Goal: Transaction & Acquisition: Purchase product/service

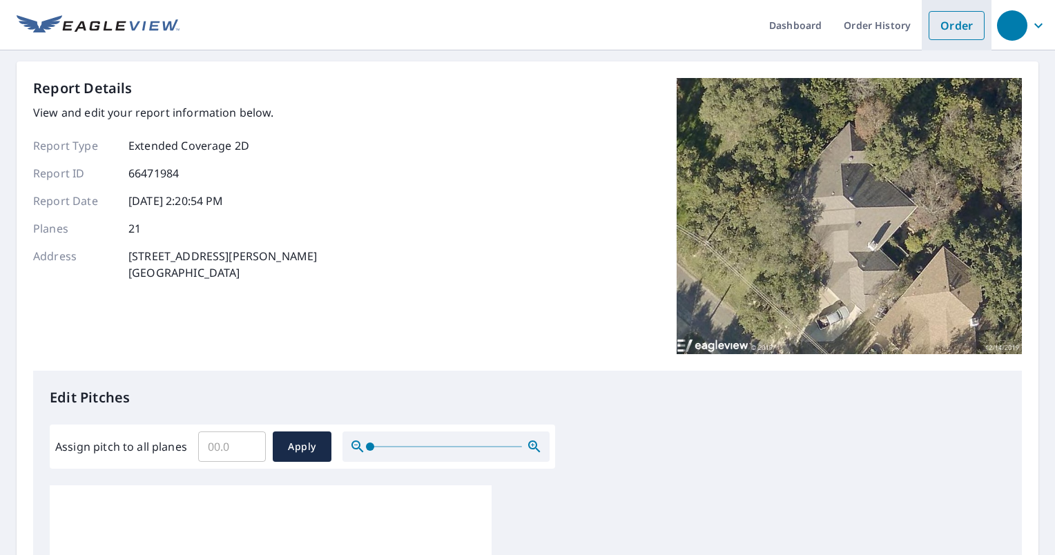
click at [941, 29] on link "Order" at bounding box center [956, 25] width 56 height 29
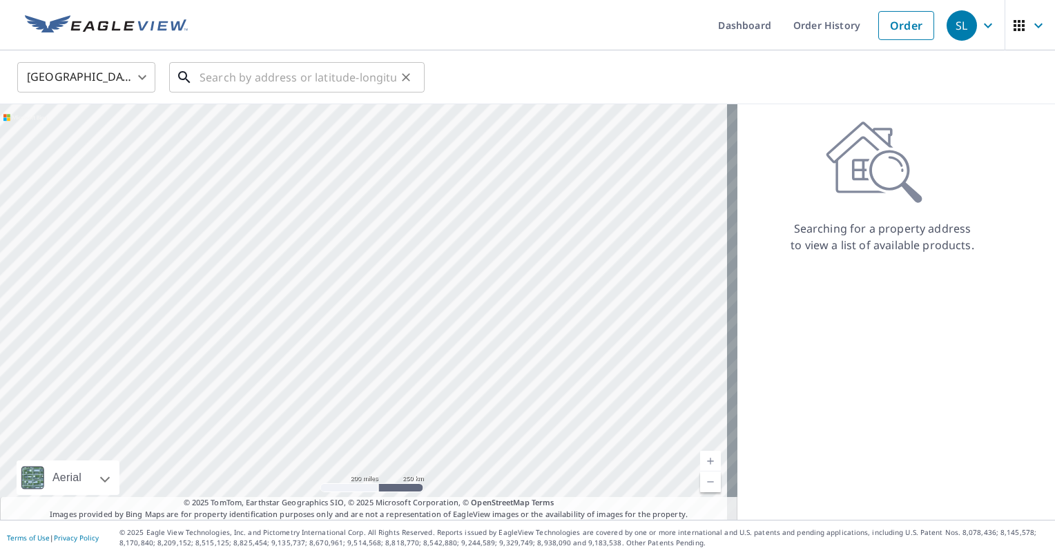
click at [286, 75] on input "text" at bounding box center [297, 77] width 197 height 39
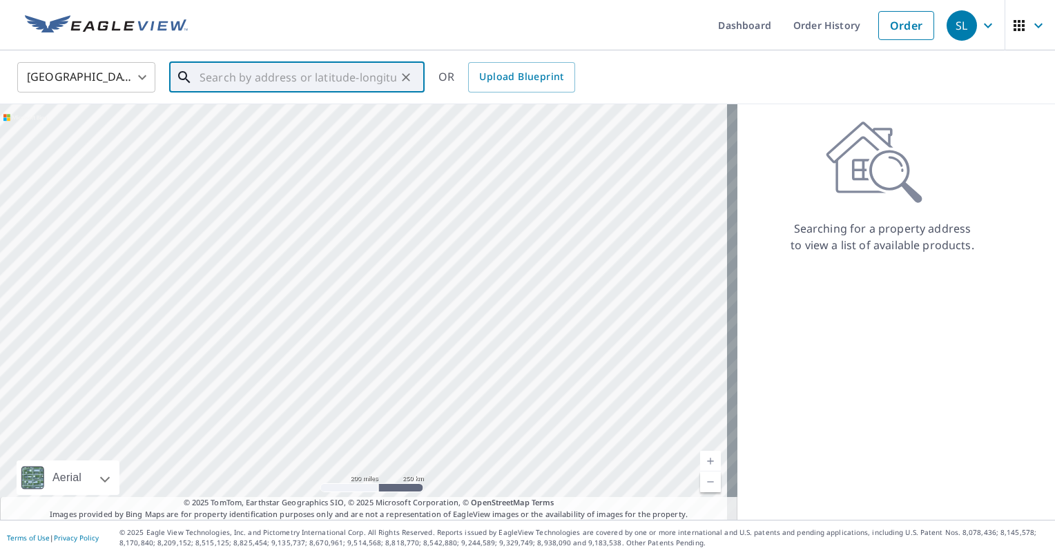
click at [257, 80] on input "text" at bounding box center [297, 77] width 197 height 39
paste input "[STREET_ADDRESS]"
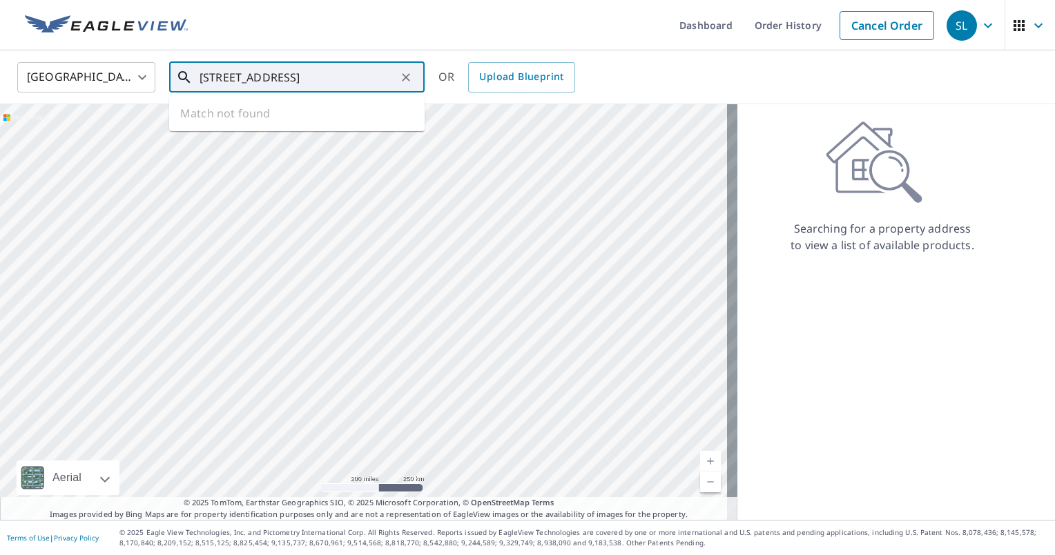
click at [362, 80] on input "[STREET_ADDRESS]" at bounding box center [297, 77] width 197 height 39
click at [316, 77] on input "300 Big spur s, ho" at bounding box center [297, 77] width 197 height 39
click at [288, 124] on span "117 Big Spur S" at bounding box center [305, 117] width 217 height 17
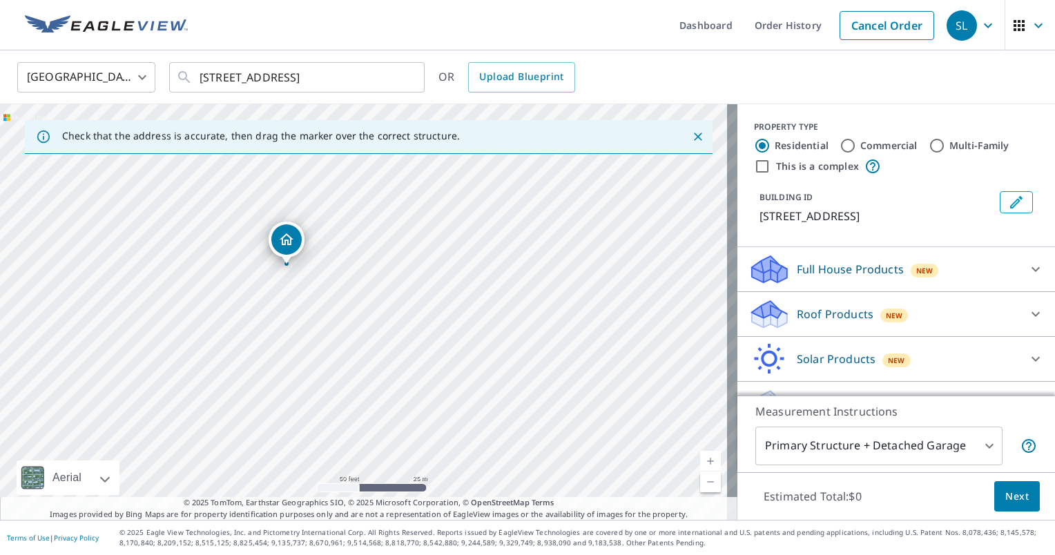
drag, startPoint x: 371, startPoint y: 352, endPoint x: 290, endPoint y: 310, distance: 91.7
click at [290, 309] on div "[STREET_ADDRESS]" at bounding box center [368, 311] width 737 height 415
drag, startPoint x: 301, startPoint y: 331, endPoint x: 294, endPoint y: 362, distance: 31.1
click at [294, 362] on div "[STREET_ADDRESS]" at bounding box center [368, 311] width 737 height 415
click at [342, 32] on ul "Dashboard Order History Cancel Order" at bounding box center [568, 25] width 745 height 50
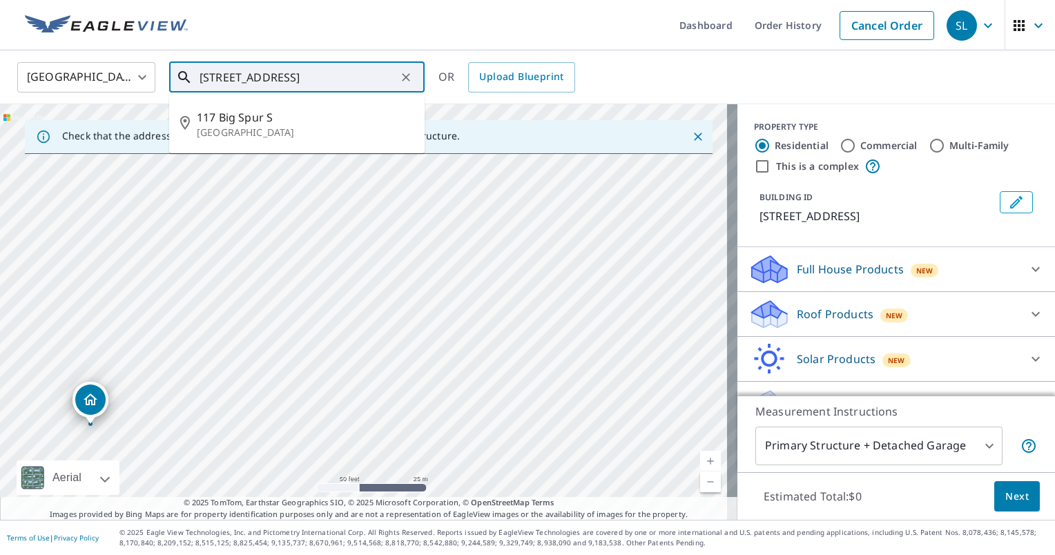
click at [274, 72] on input "[STREET_ADDRESS]" at bounding box center [297, 77] width 197 height 39
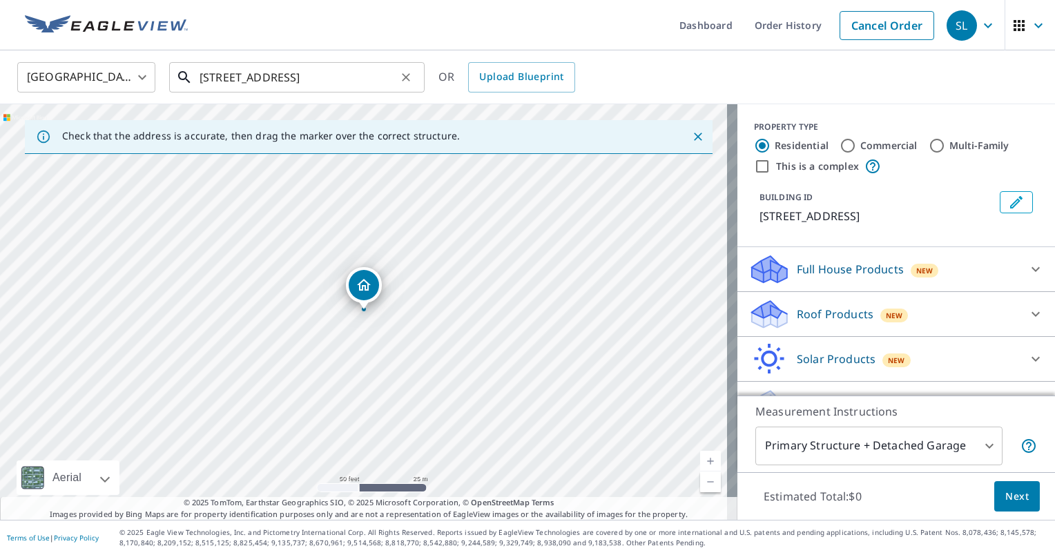
click at [215, 77] on input "[STREET_ADDRESS]" at bounding box center [297, 77] width 197 height 39
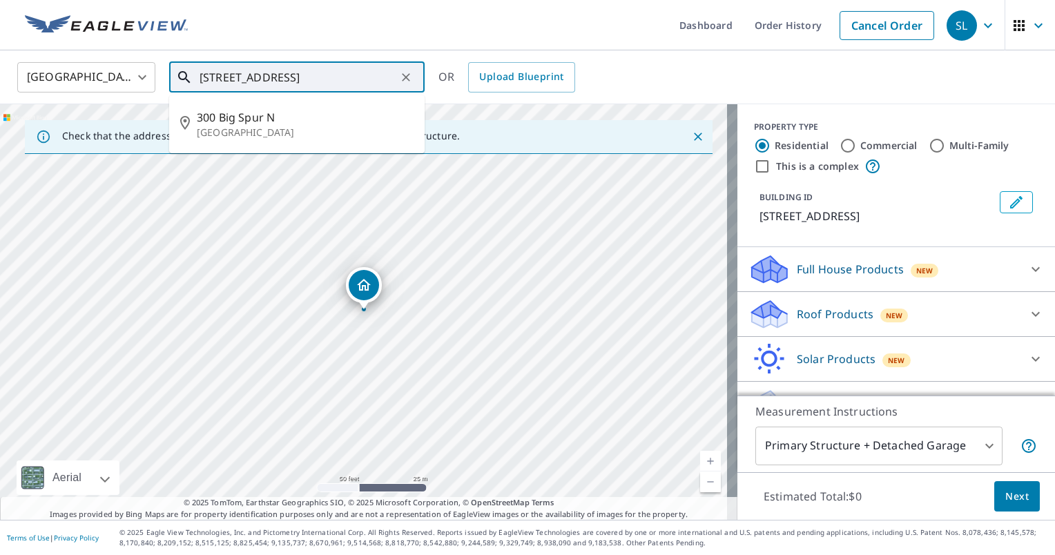
type input "[STREET_ADDRESS]"
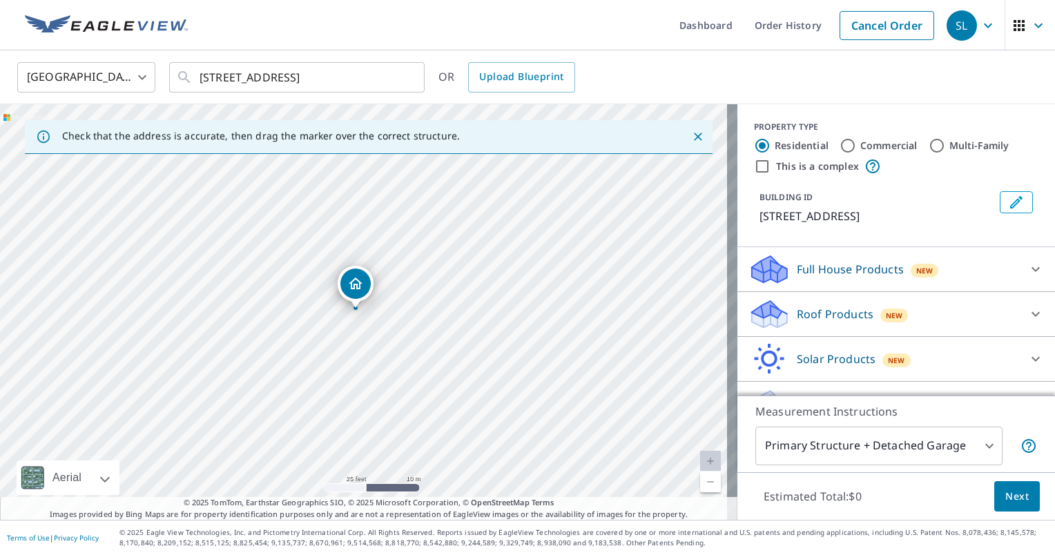
click at [977, 322] on div "Roof Products New" at bounding box center [883, 314] width 271 height 32
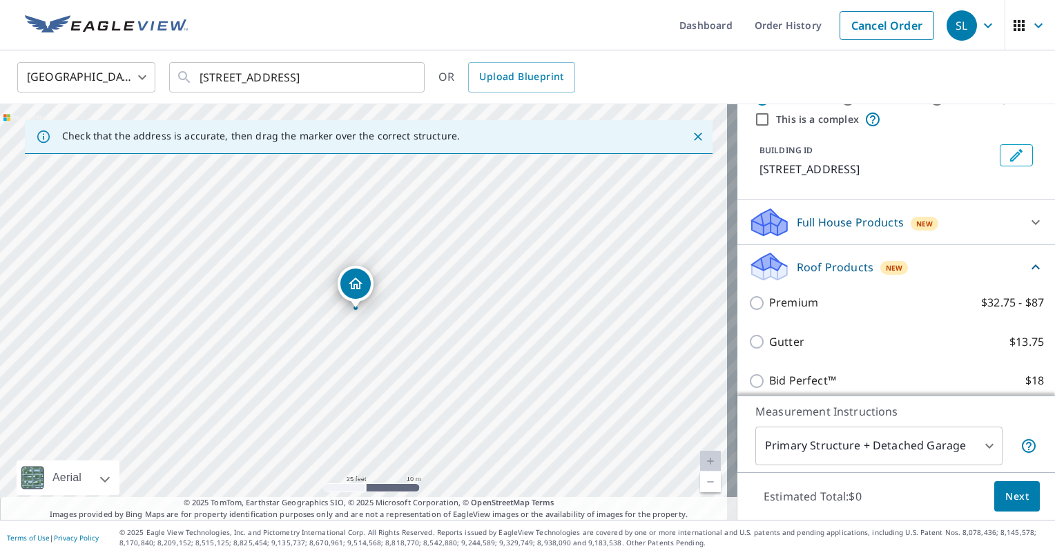
scroll to position [47, 0]
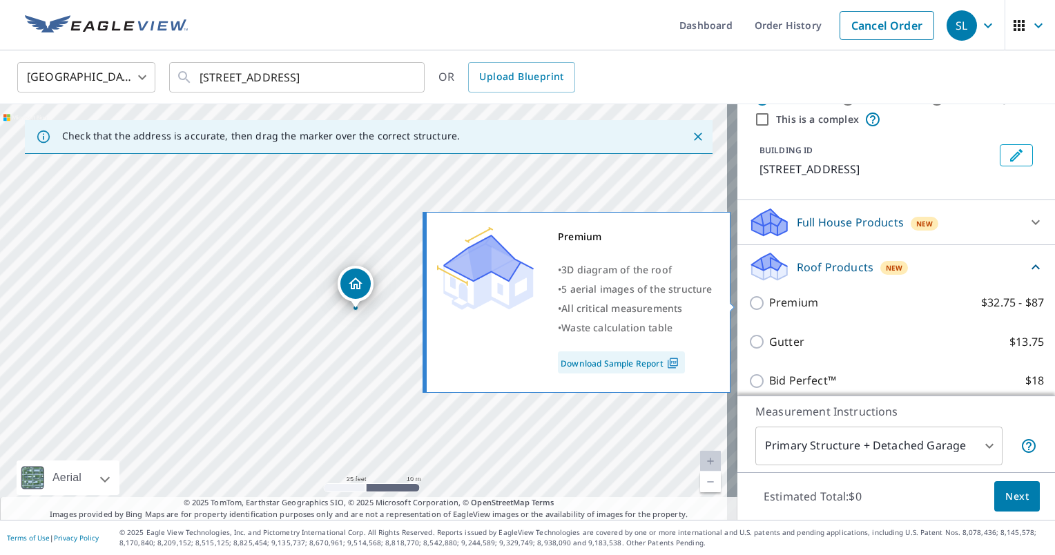
click at [748, 297] on input "Premium $32.75 - $87" at bounding box center [758, 303] width 21 height 17
checkbox input "true"
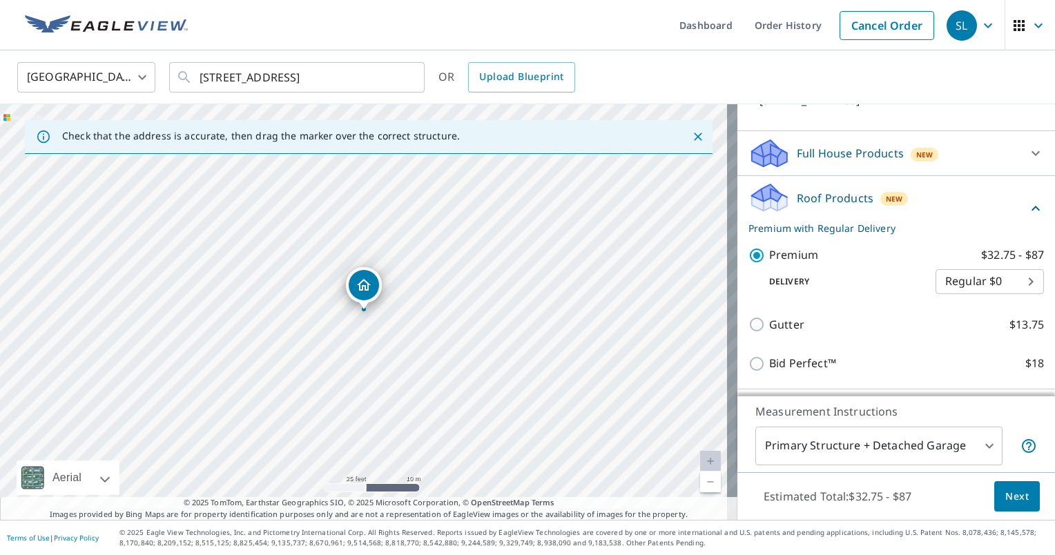
scroll to position [198, 0]
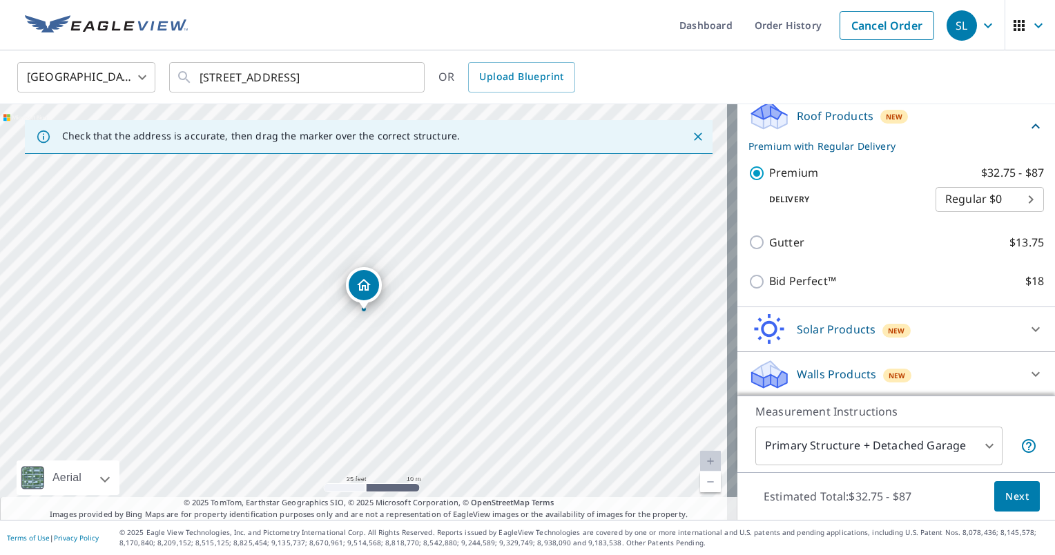
click at [1007, 497] on span "Next" at bounding box center [1016, 496] width 23 height 17
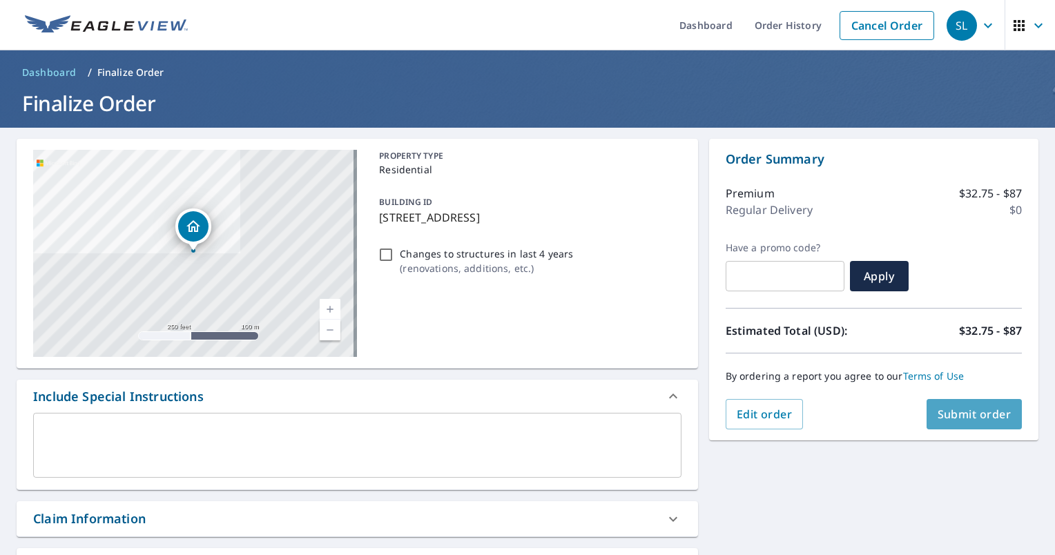
click at [948, 413] on span "Submit order" at bounding box center [974, 414] width 74 height 15
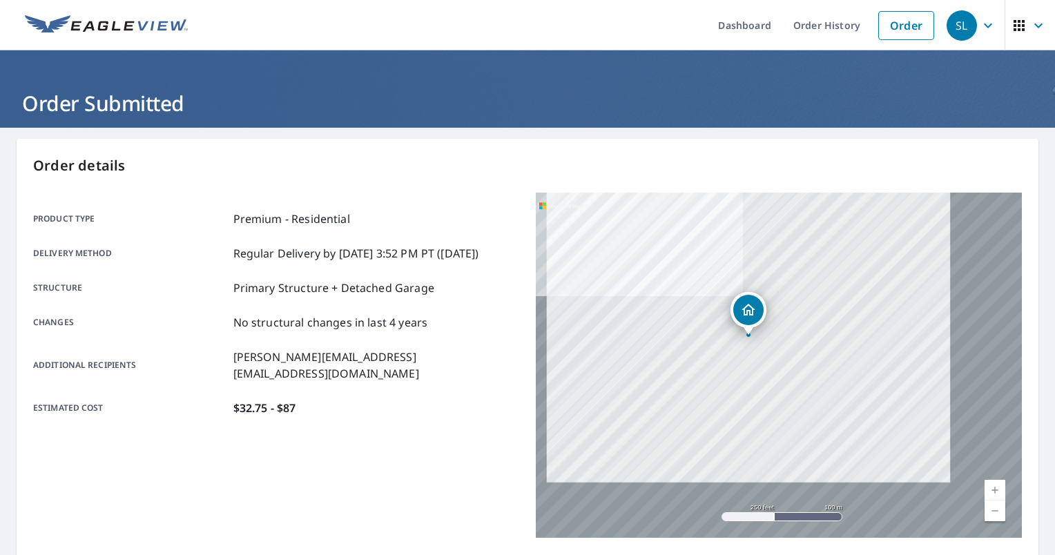
scroll to position [257, 0]
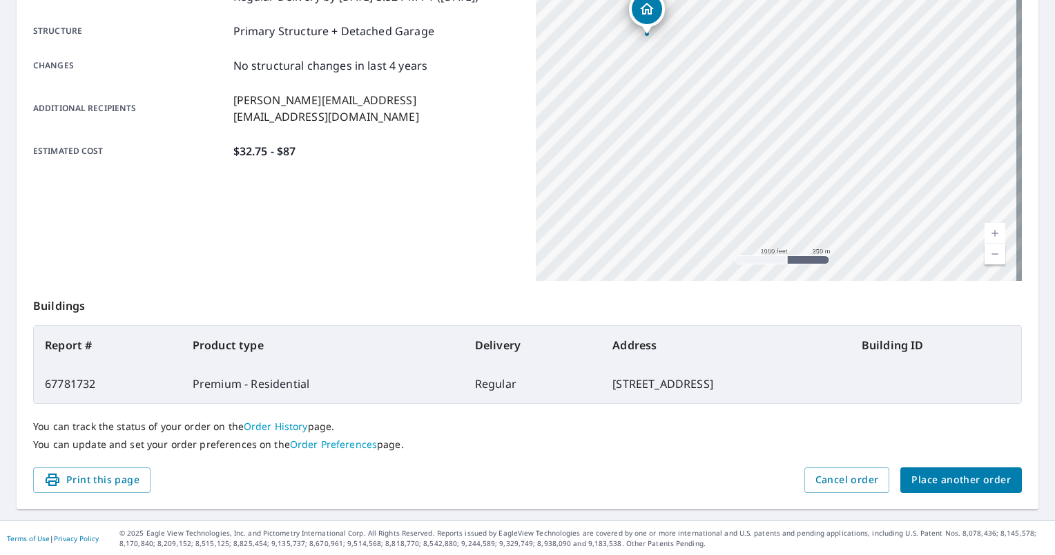
click at [257, 431] on link "Order History" at bounding box center [276, 426] width 64 height 13
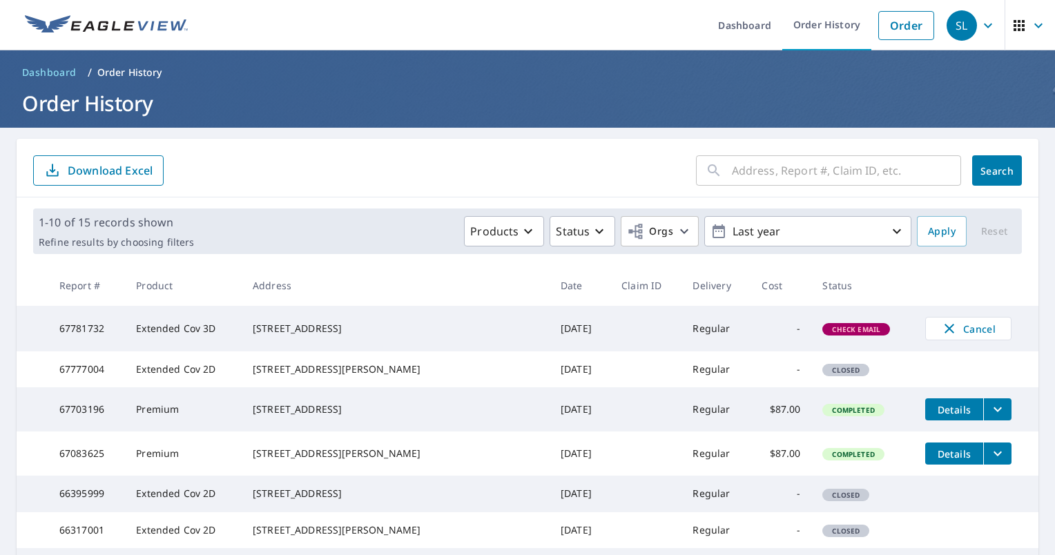
click at [823, 331] on span "Check Email" at bounding box center [855, 329] width 65 height 10
